Goal: Find specific page/section: Find specific page/section

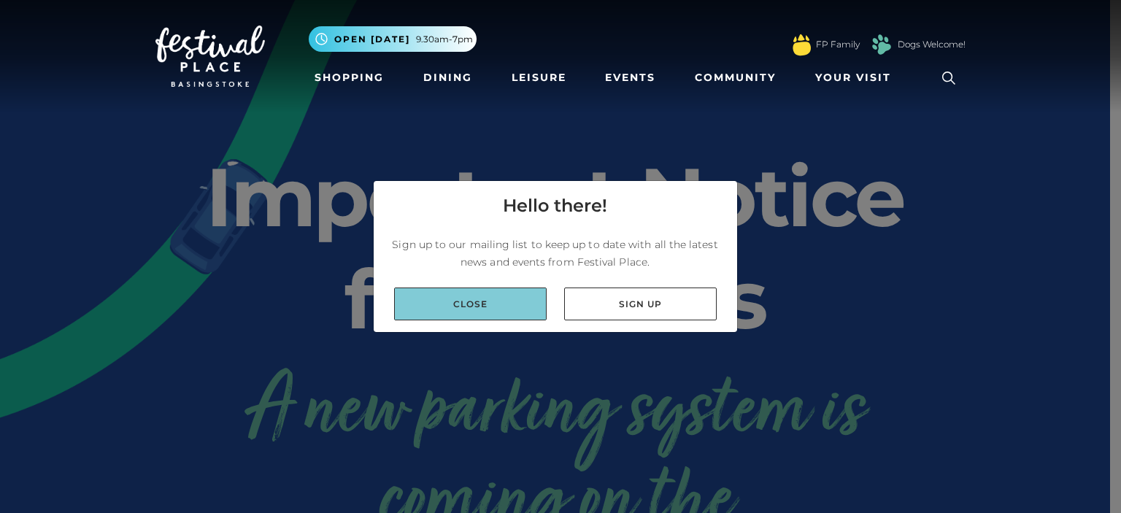
click at [469, 302] on link "Close" at bounding box center [470, 303] width 152 height 33
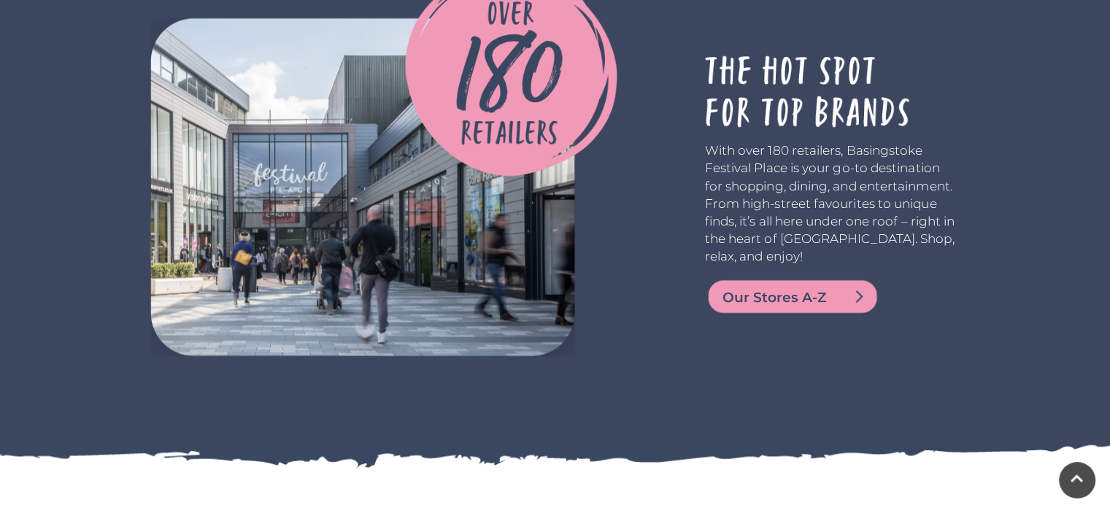
scroll to position [2655, 0]
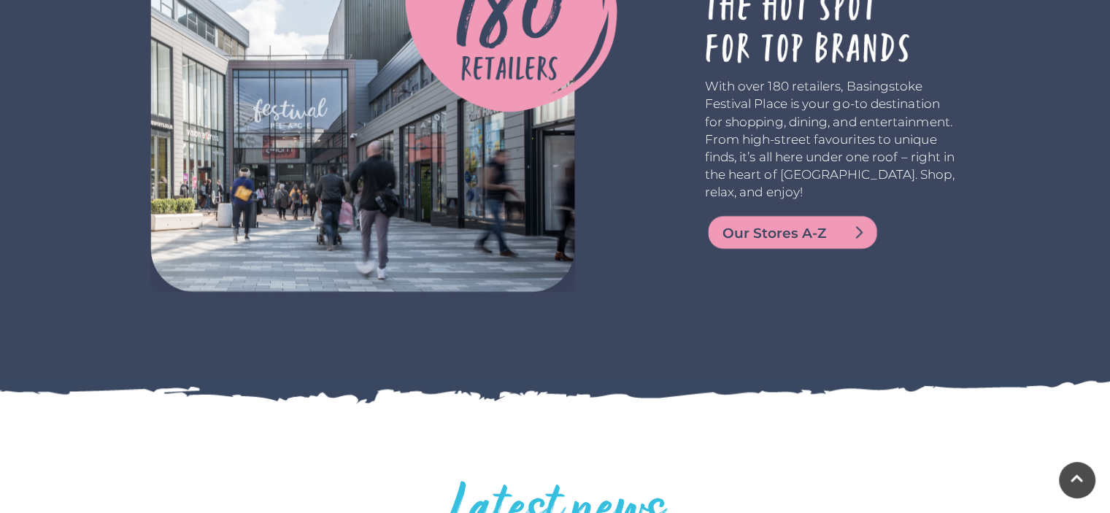
click at [793, 229] on span "Our Stores A-Z" at bounding box center [809, 233] width 175 height 20
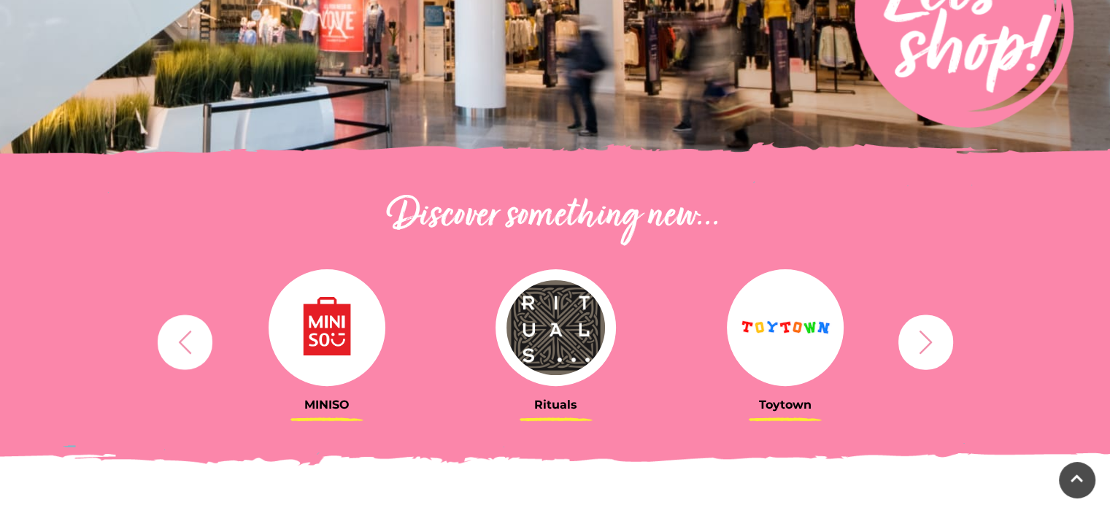
scroll to position [350, 0]
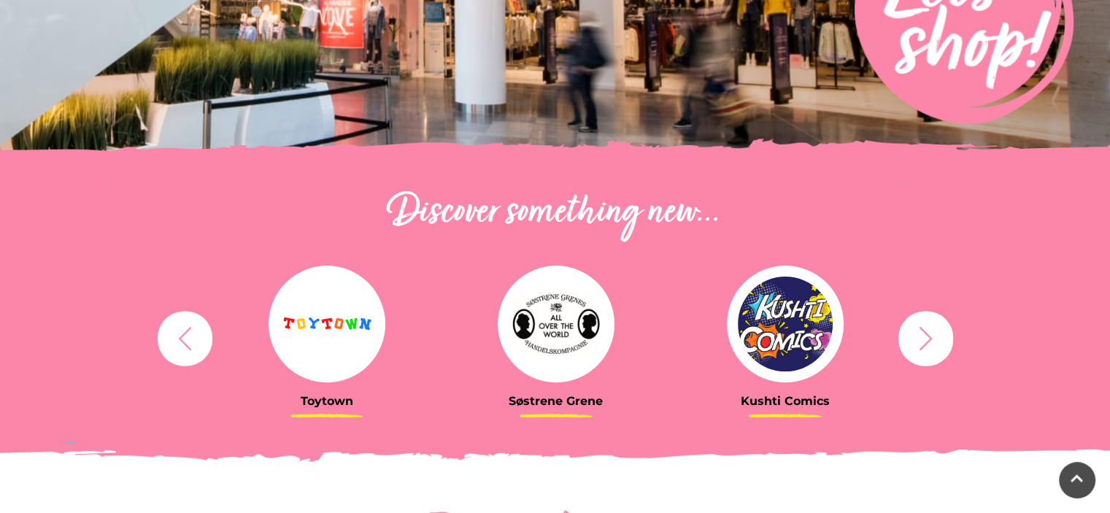
click at [928, 351] on icon "button" at bounding box center [925, 338] width 27 height 27
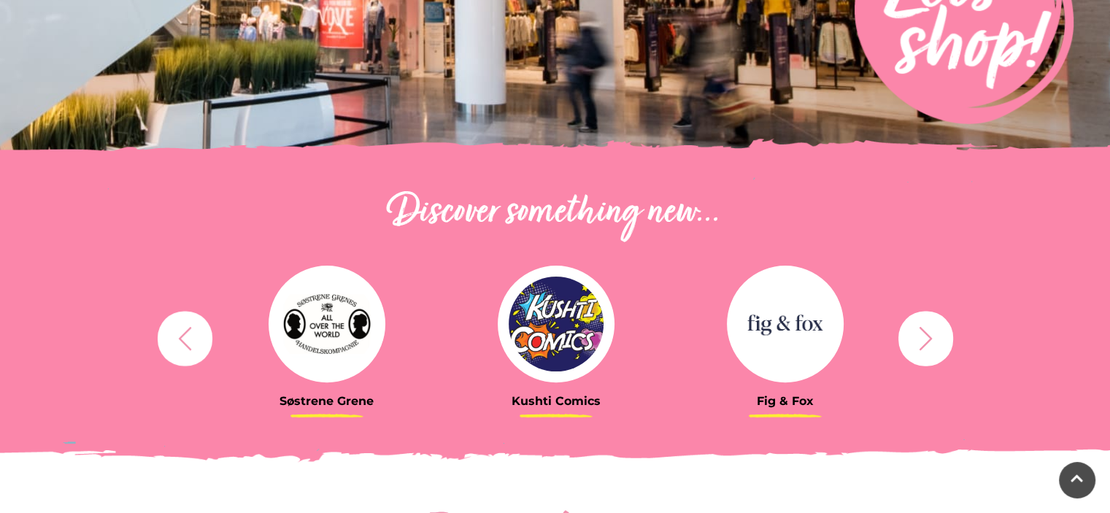
click at [928, 349] on icon "button" at bounding box center [925, 338] width 27 height 27
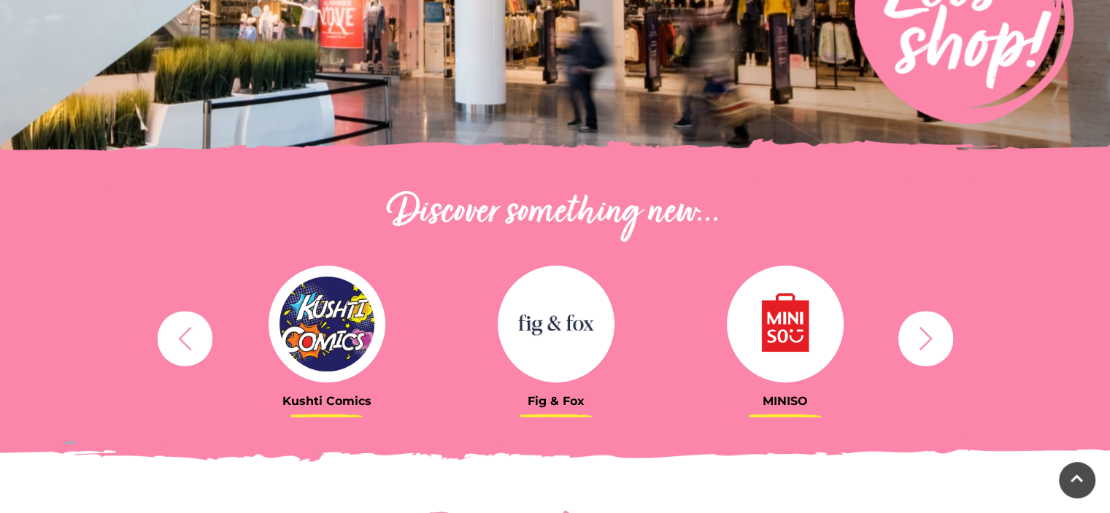
click at [928, 349] on icon "button" at bounding box center [925, 338] width 27 height 27
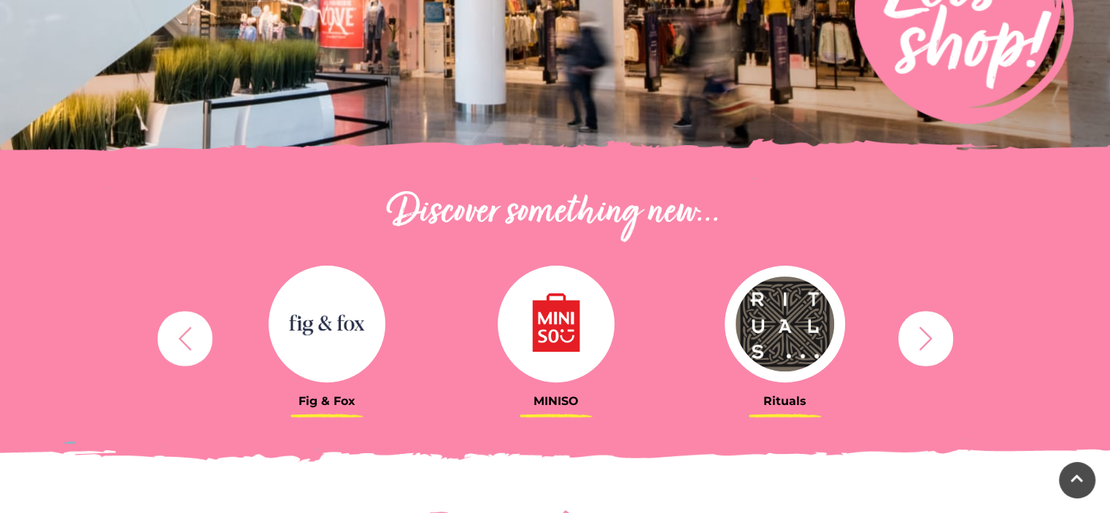
click at [928, 349] on icon "button" at bounding box center [925, 338] width 27 height 27
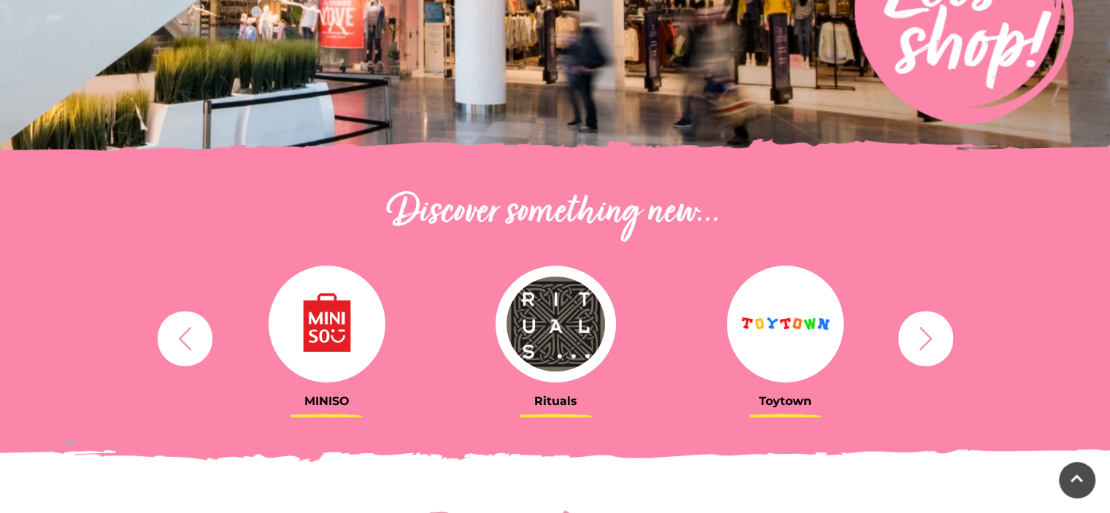
click at [928, 349] on icon "button" at bounding box center [925, 338] width 27 height 27
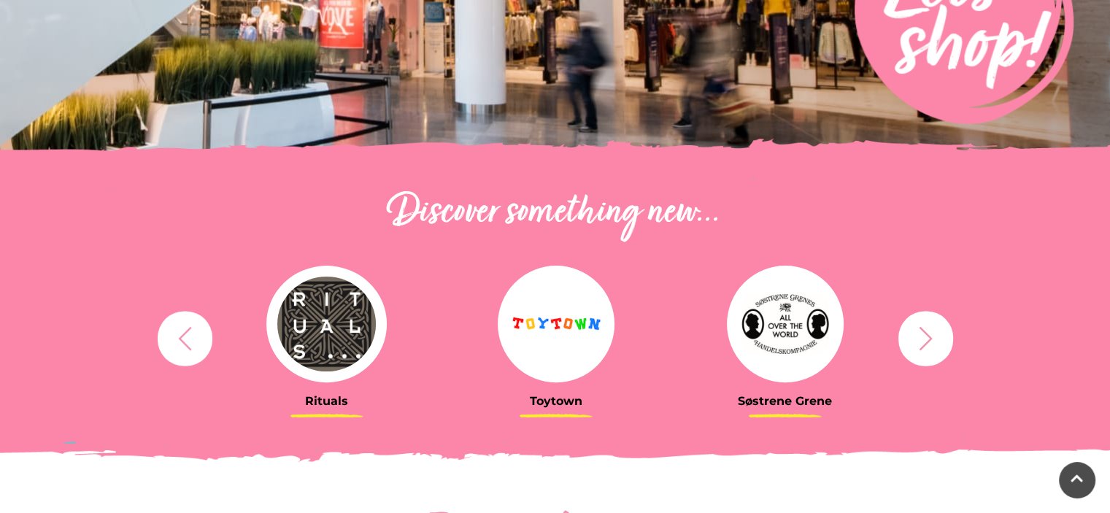
click at [543, 320] on img at bounding box center [556, 324] width 117 height 117
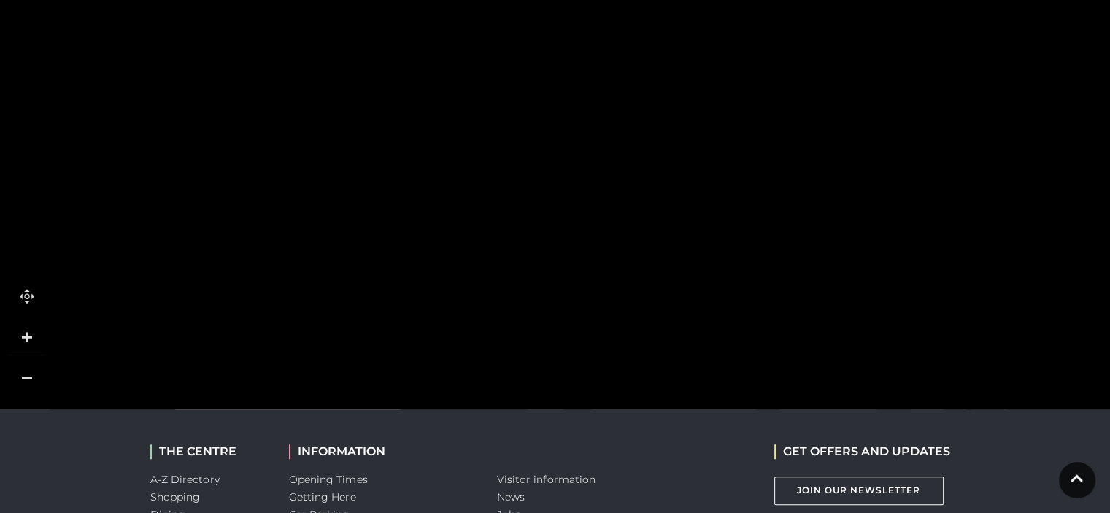
scroll to position [1055, 0]
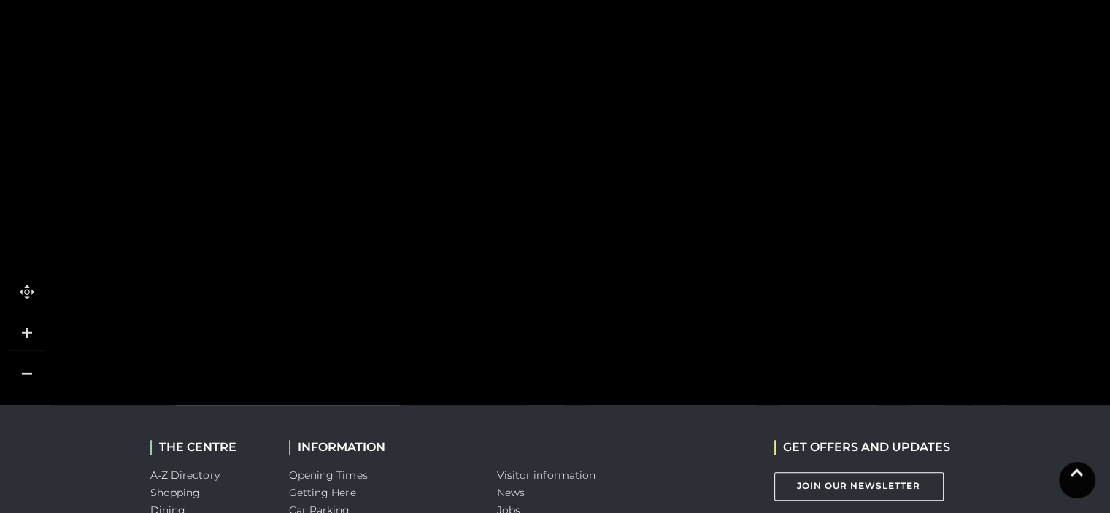
click at [1077, 475] on icon at bounding box center [1076, 472] width 12 height 14
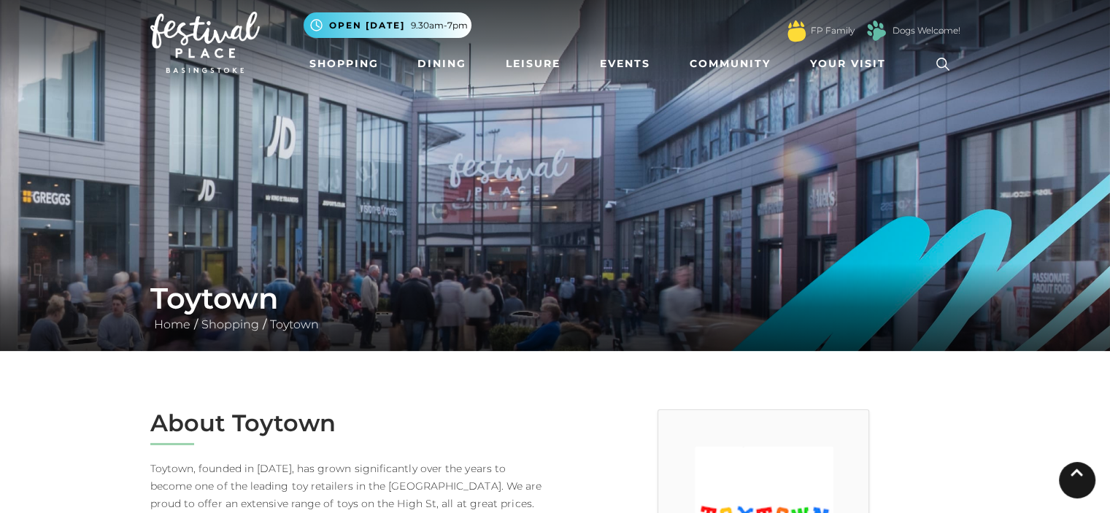
scroll to position [0, 0]
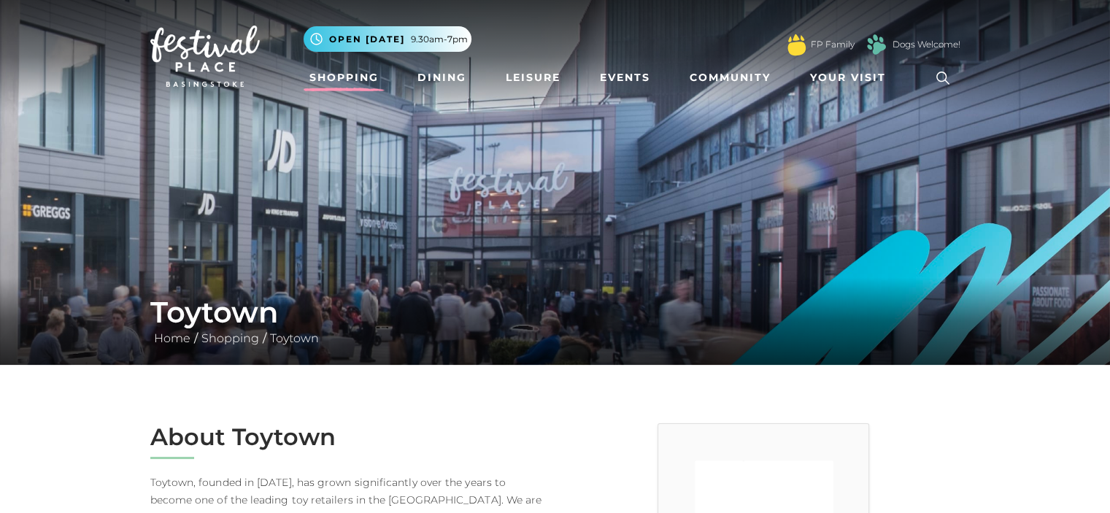
click at [352, 77] on link "Shopping" at bounding box center [343, 77] width 81 height 27
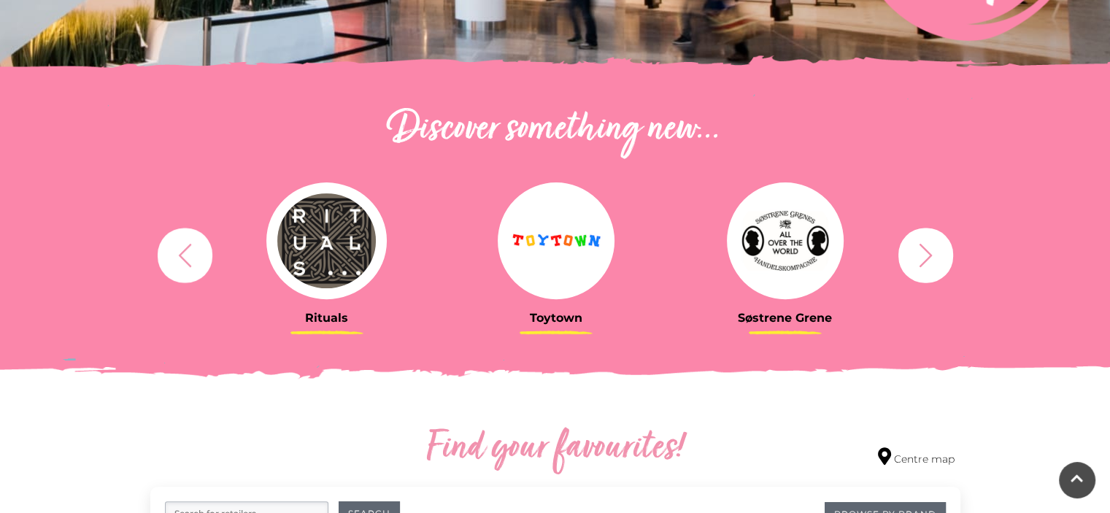
scroll to position [450, 0]
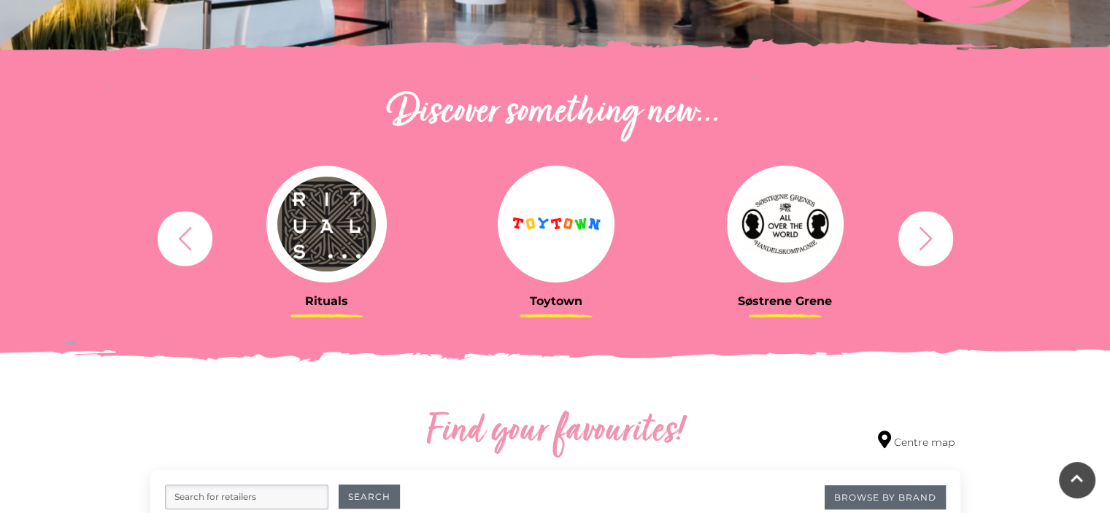
click at [922, 239] on icon "button" at bounding box center [925, 238] width 27 height 27
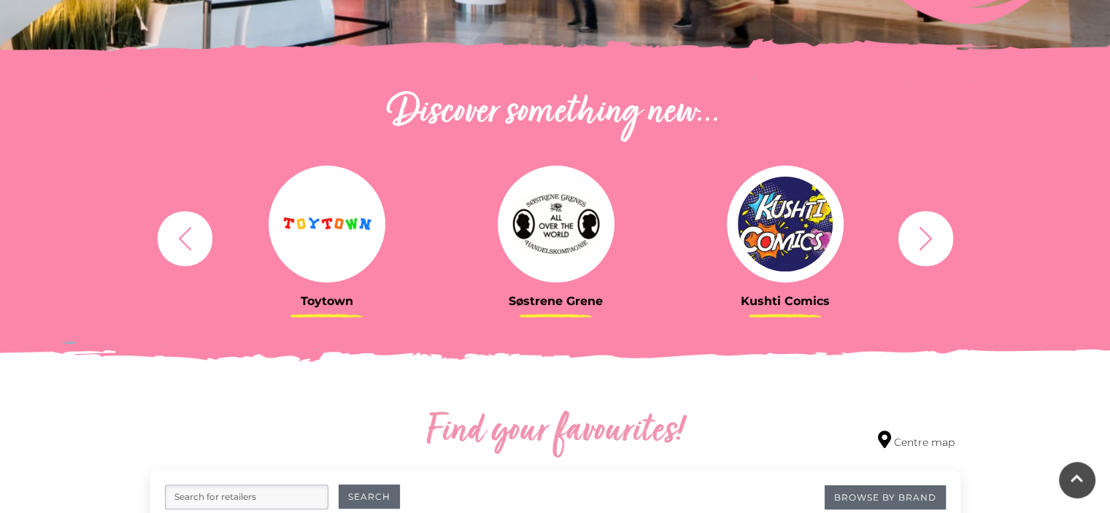
click at [922, 239] on icon "button" at bounding box center [925, 238] width 27 height 27
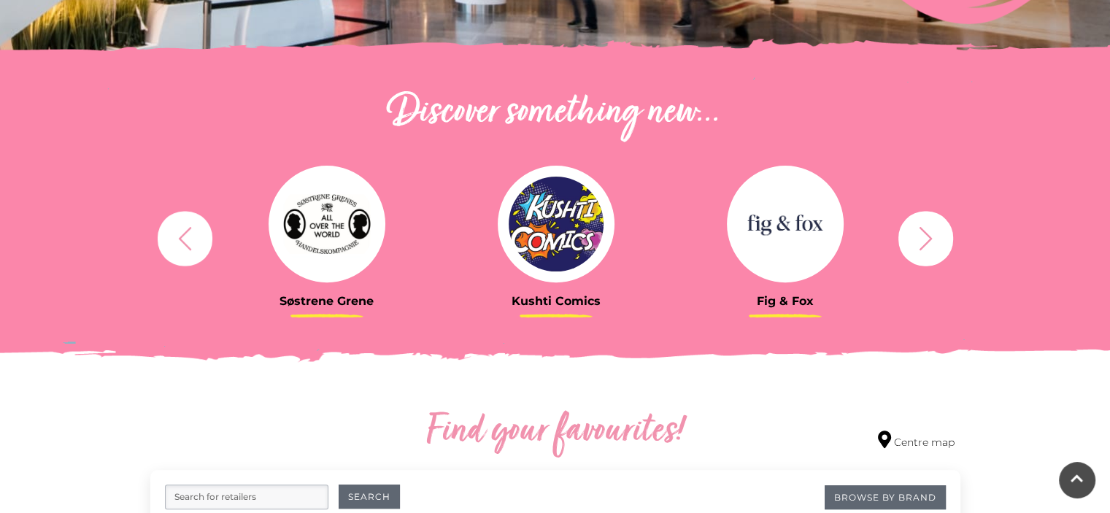
click at [922, 239] on icon "button" at bounding box center [925, 238] width 27 height 27
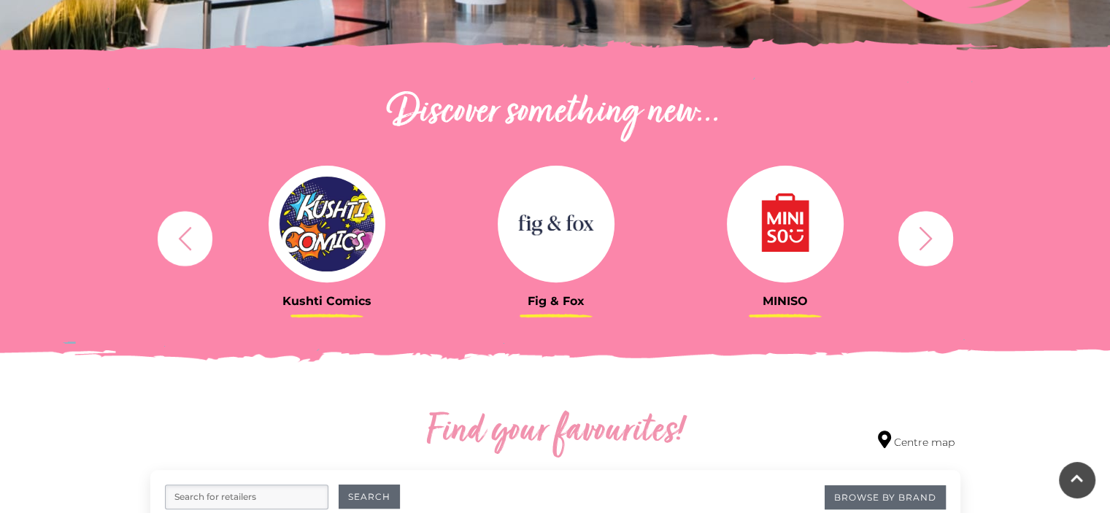
click at [922, 239] on icon "button" at bounding box center [925, 238] width 27 height 27
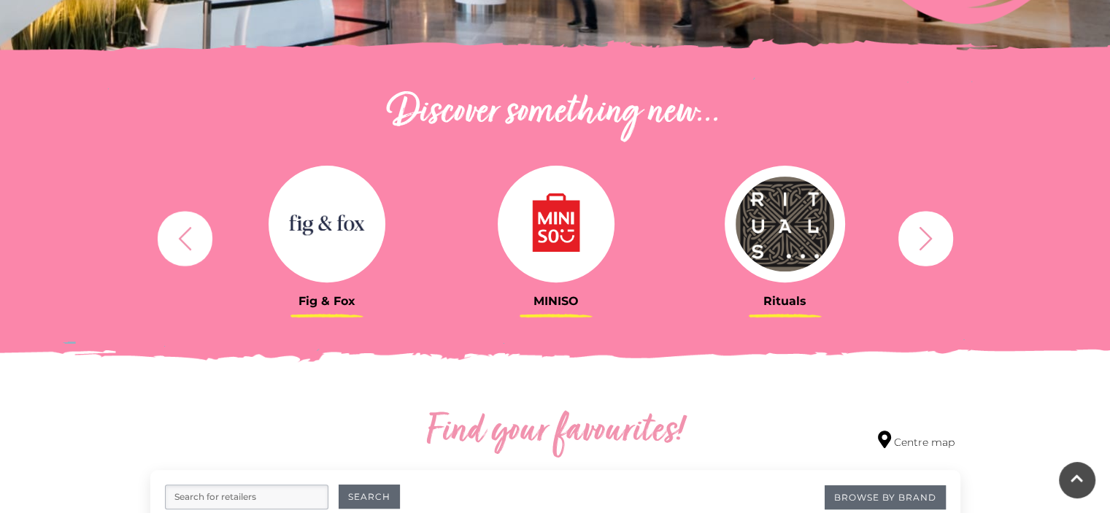
click at [922, 239] on icon "button" at bounding box center [925, 238] width 27 height 27
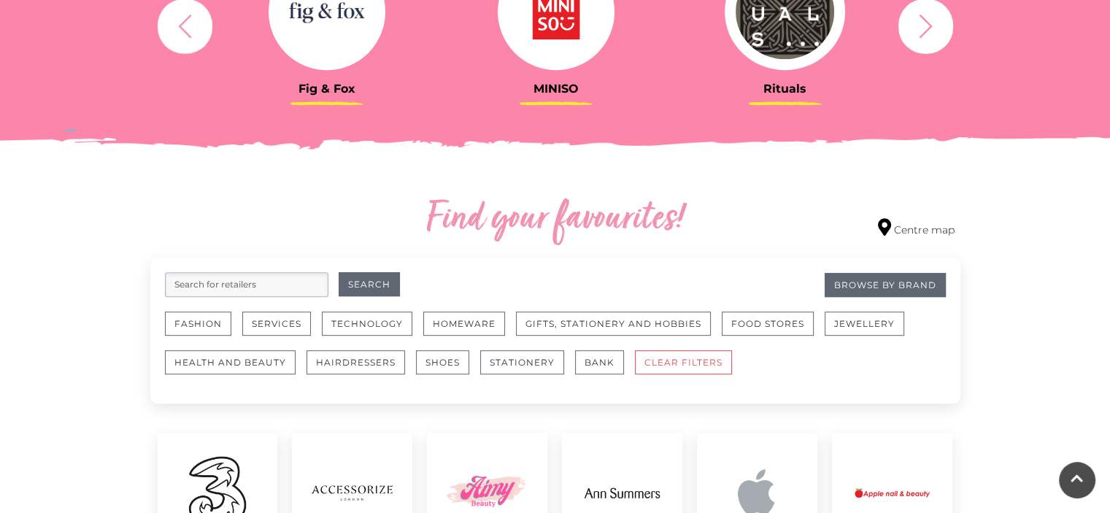
scroll to position [685, 0]
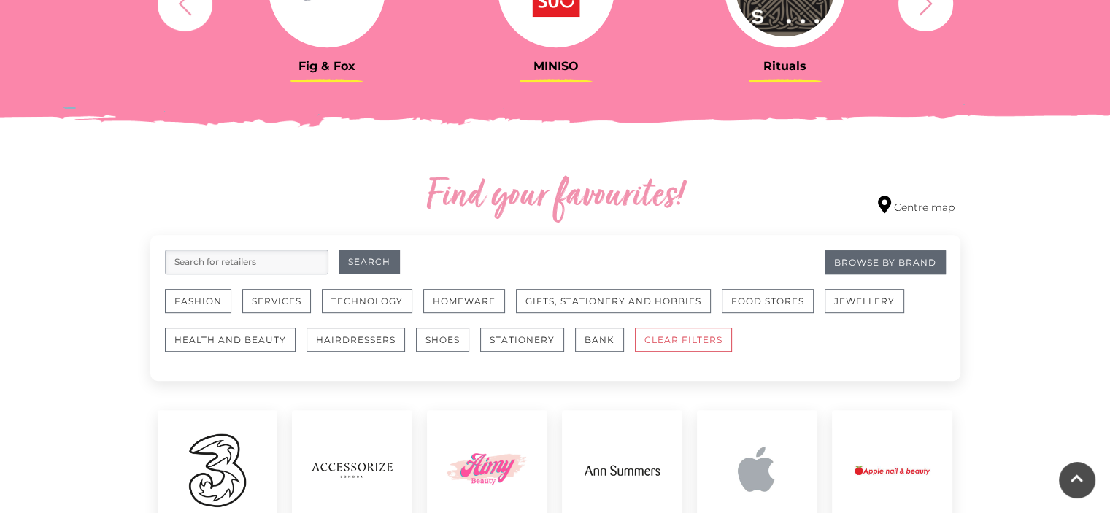
click at [264, 258] on input "search" at bounding box center [246, 261] width 163 height 25
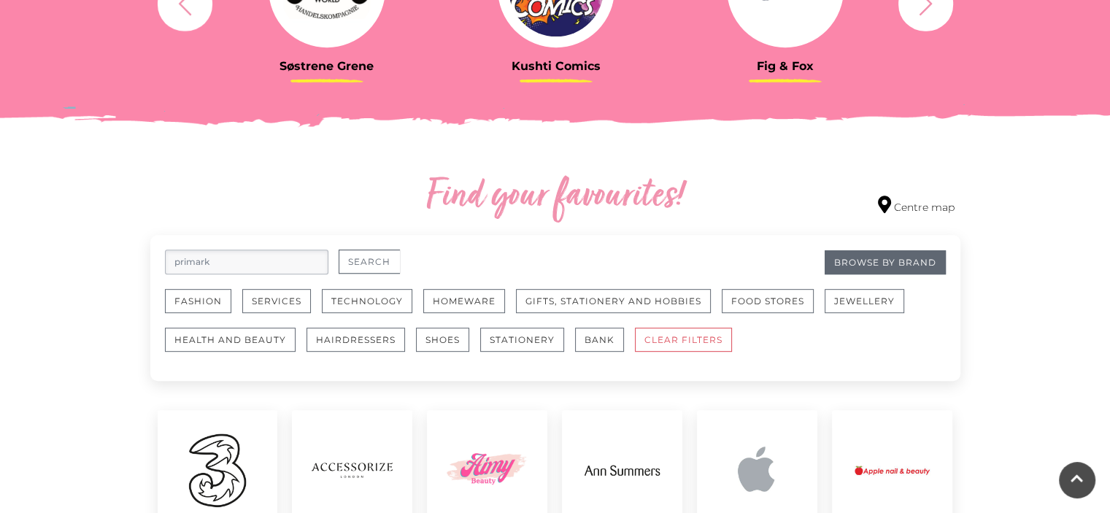
type input "primark"
click at [372, 256] on button "Search" at bounding box center [368, 261] width 61 height 24
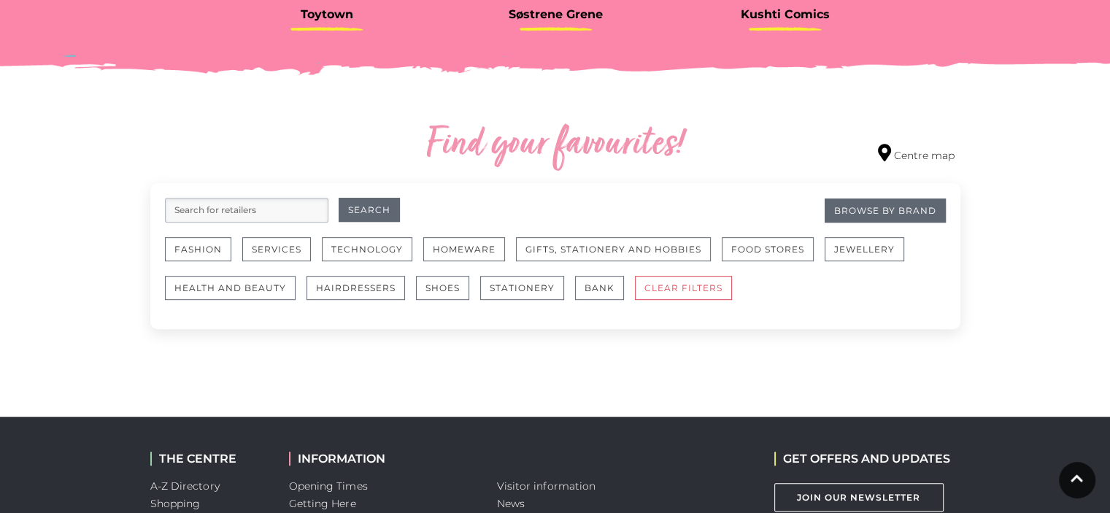
scroll to position [735, 0]
